Goal: Task Accomplishment & Management: Use online tool/utility

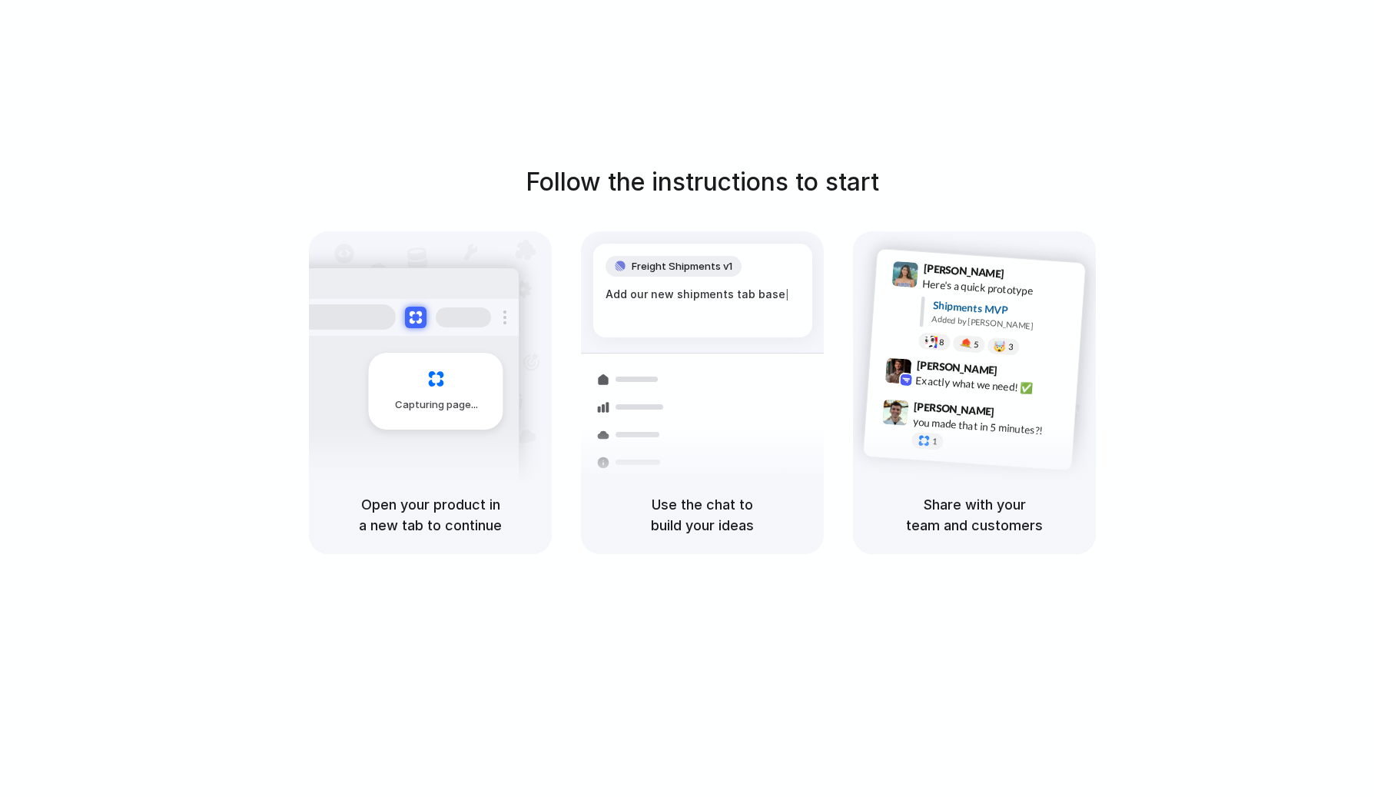
click at [735, 74] on div "Follow the instructions to start Capturing page Open your product in a new tab …" at bounding box center [702, 414] width 1405 height 828
click at [679, 45] on div "Follow the instructions to start Capturing page Open your product in a new tab …" at bounding box center [702, 414] width 1405 height 828
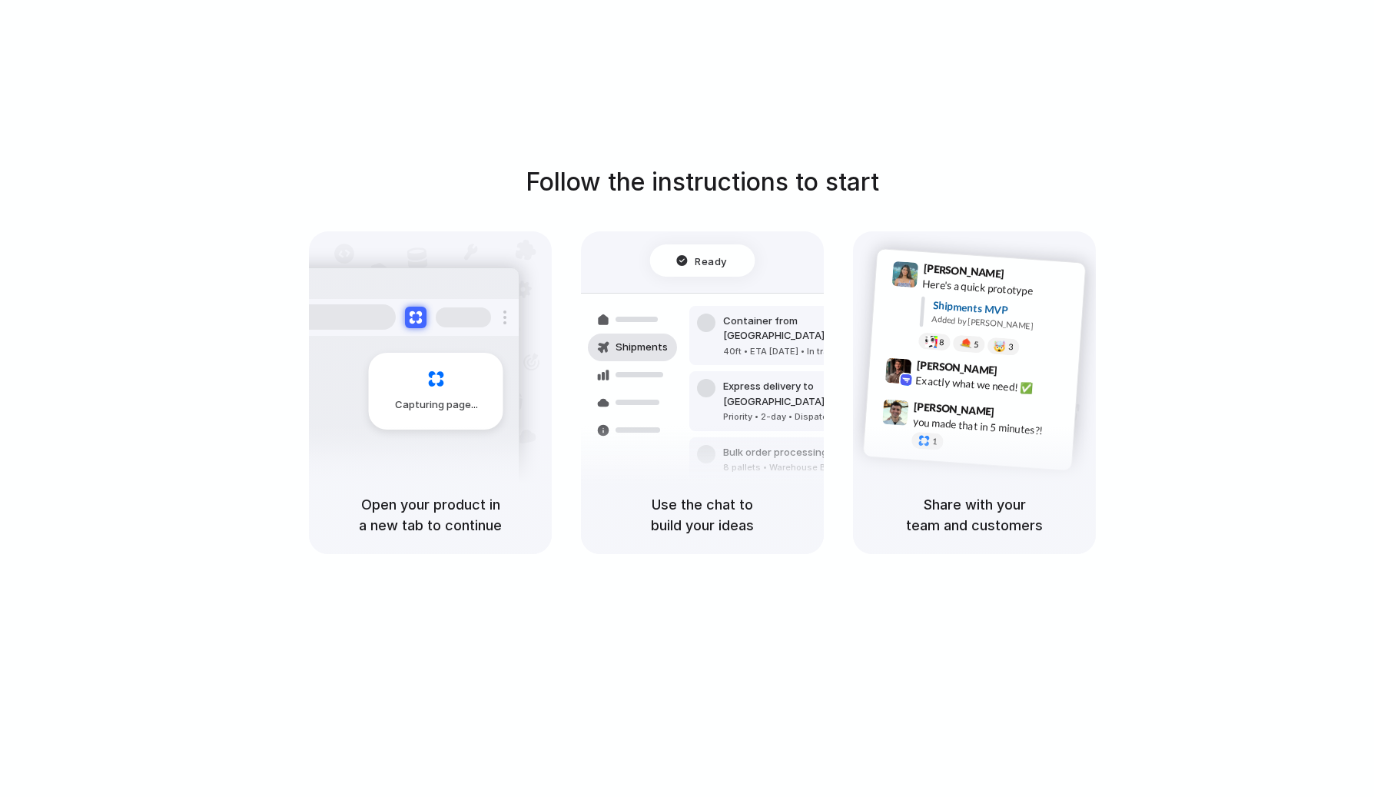
click at [995, 35] on div "Follow the instructions to start Capturing page Open your product in a new tab …" at bounding box center [702, 414] width 1405 height 828
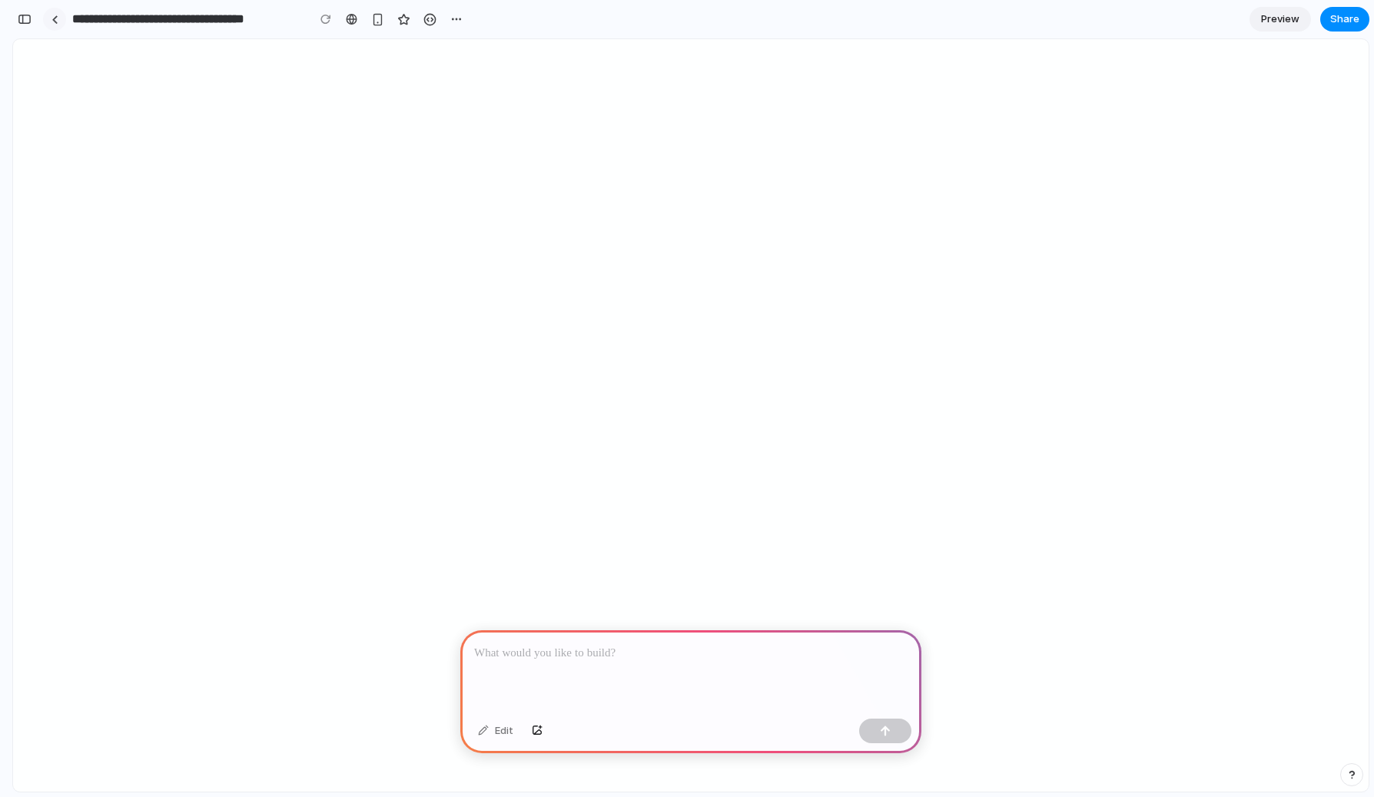
click at [48, 16] on link at bounding box center [54, 19] width 23 height 23
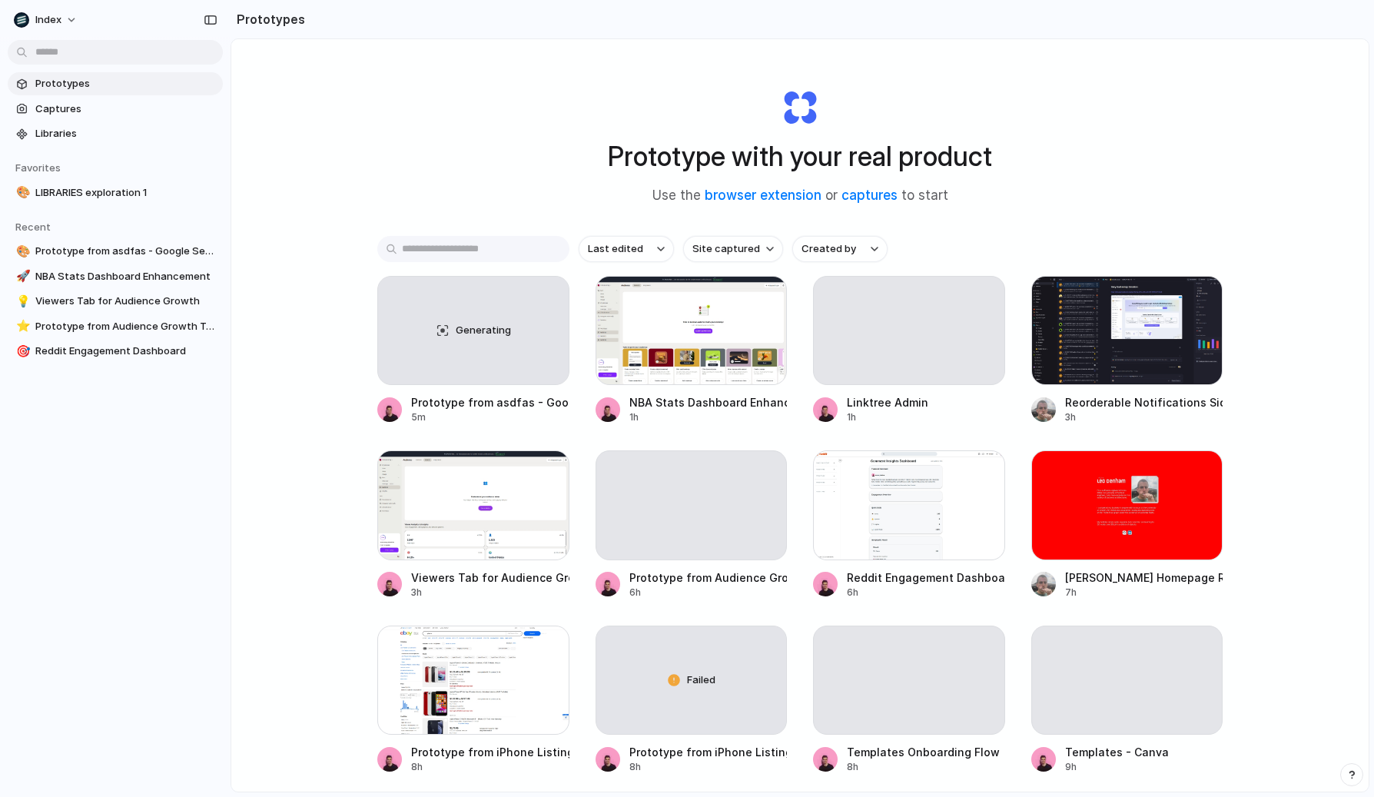
click at [330, 363] on div "Prototype with your real product Use the browser extension or captures to start…" at bounding box center [800, 456] width 1138 height 834
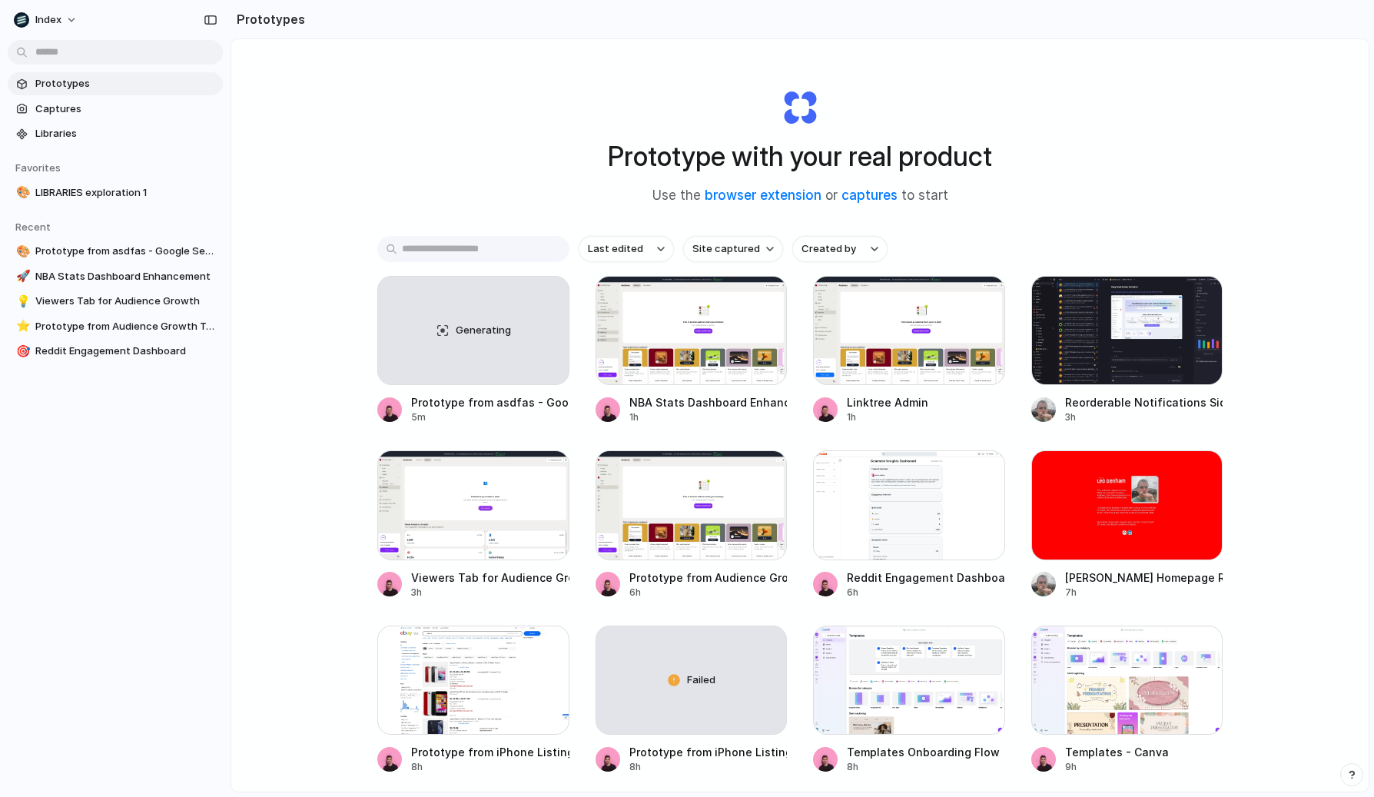
click at [514, 156] on div "Prototype with your real product Use the browser extension or captures to start" at bounding box center [800, 141] width 615 height 166
click at [530, 84] on div "Prototype with your real product Use the browser extension or captures to start" at bounding box center [800, 141] width 615 height 166
click at [417, 136] on div "Prototype with your real product Use the browser extension or captures to start…" at bounding box center [800, 456] width 1138 height 834
